Goal: Task Accomplishment & Management: Manage account settings

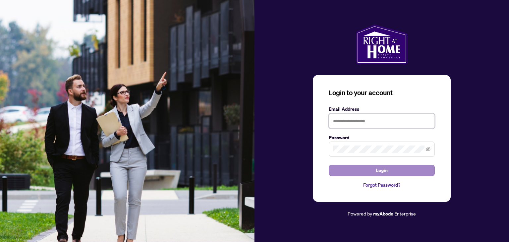
type input "**********"
click at [387, 169] on span "Login" at bounding box center [382, 170] width 12 height 11
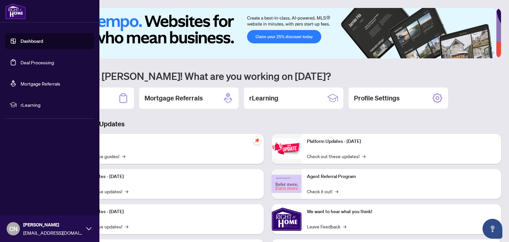
click at [31, 40] on link "Dashboard" at bounding box center [32, 41] width 23 height 6
click at [21, 60] on link "Deal Processing" at bounding box center [37, 62] width 33 height 6
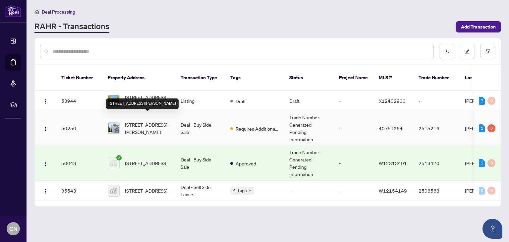
click at [140, 121] on span "[STREET_ADDRESS][PERSON_NAME]" at bounding box center [147, 128] width 45 height 15
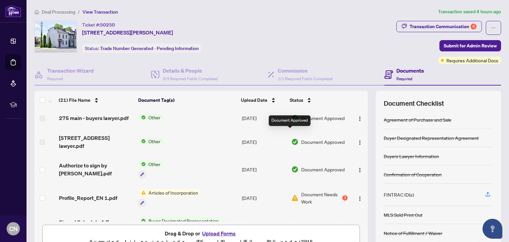
scroll to position [232, 0]
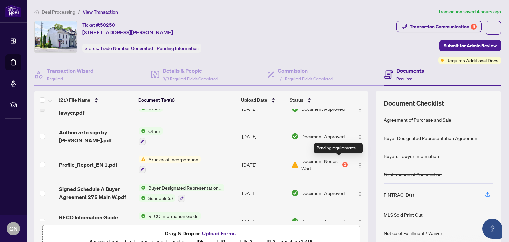
click at [343, 162] on div "1" at bounding box center [345, 164] width 5 height 5
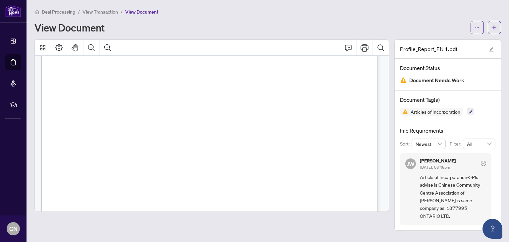
scroll to position [2255, 0]
drag, startPoint x: 422, startPoint y: 175, endPoint x: 470, endPoint y: 206, distance: 57.6
click at [470, 206] on span "Article of Incorporation->Pls advise is Chinese Community Centre Association of…" at bounding box center [453, 196] width 66 height 46
copy span "Article of Incorporation->Pls advise is Chinese Community Centre Association of…"
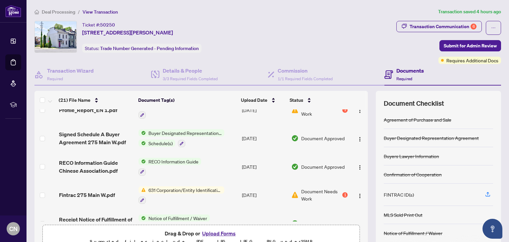
scroll to position [298, 0]
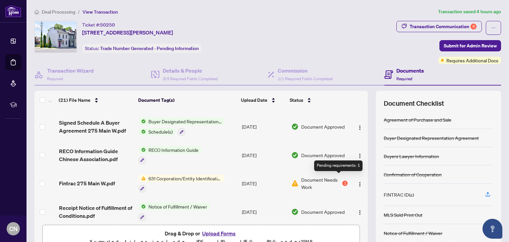
click at [343, 181] on div "1" at bounding box center [345, 183] width 5 height 5
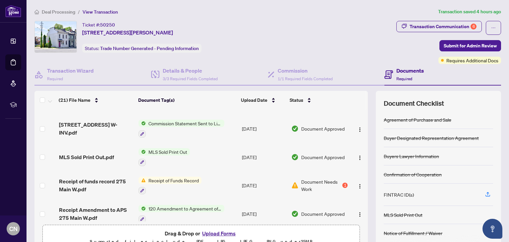
scroll to position [33, 0]
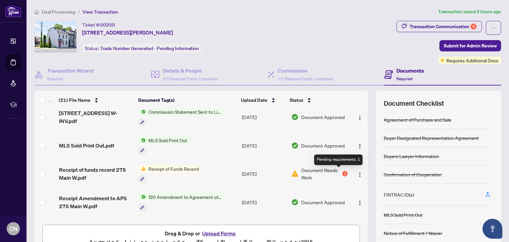
click at [343, 171] on div "1" at bounding box center [345, 173] width 5 height 5
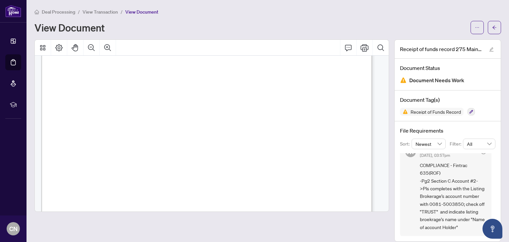
scroll to position [7, 0]
